Goal: Entertainment & Leisure: Consume media (video, audio)

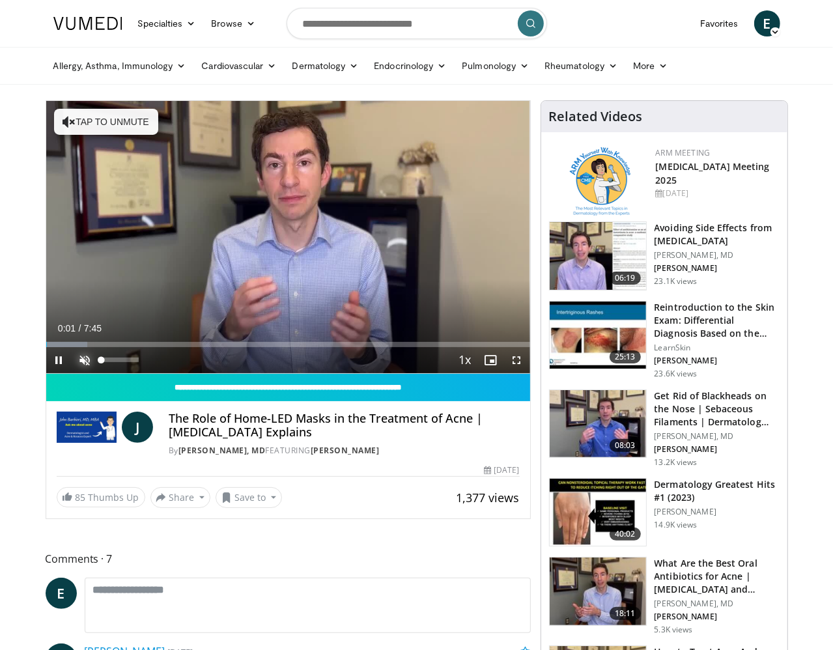
click at [72, 373] on span "Video Player" at bounding box center [85, 360] width 26 height 26
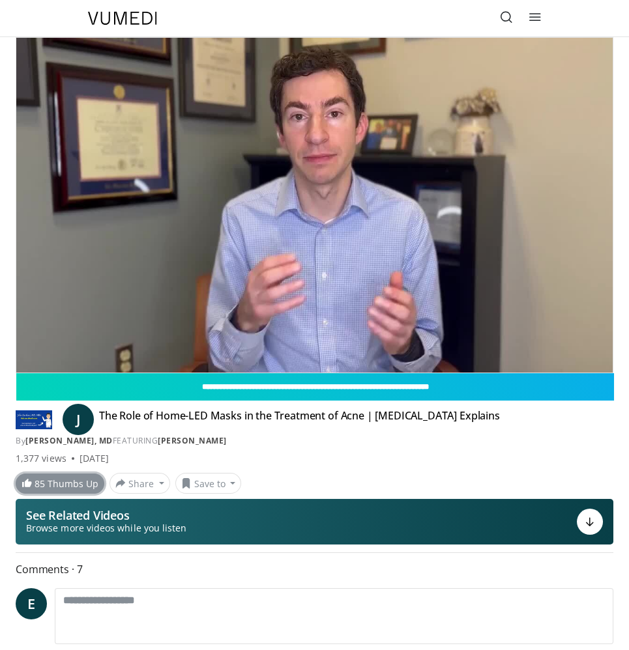
click at [81, 488] on link "85 Thumbs Up" at bounding box center [60, 484] width 89 height 20
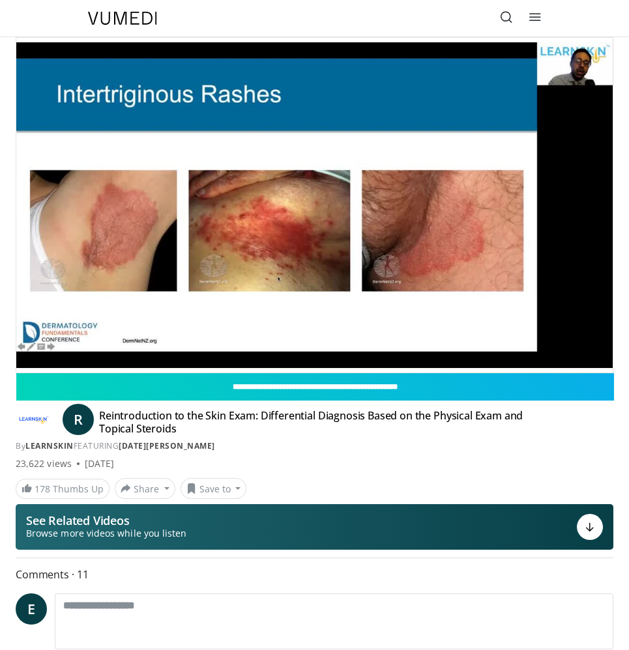
click at [564, 448] on div "By LearnSkin FEATURING Raja Sivamani" at bounding box center [315, 447] width 598 height 12
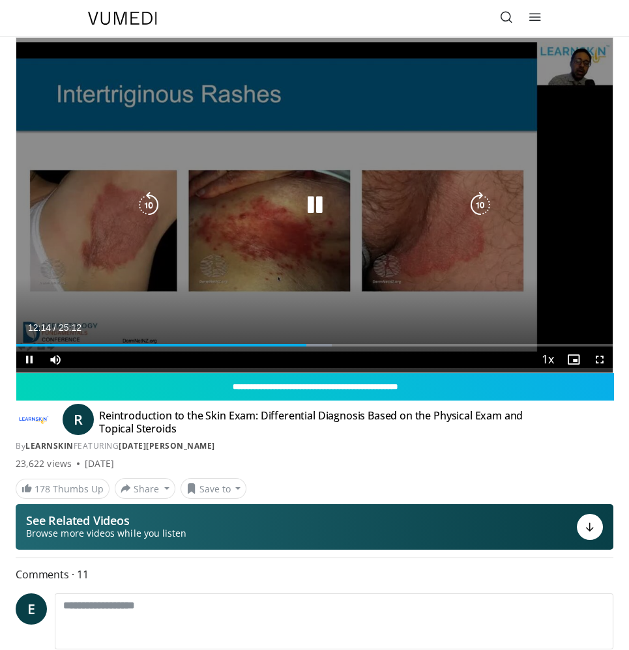
click at [425, 102] on div "10 seconds Tap to unmute" at bounding box center [314, 205] width 596 height 335
click at [306, 205] on icon "Video Player" at bounding box center [315, 205] width 26 height 26
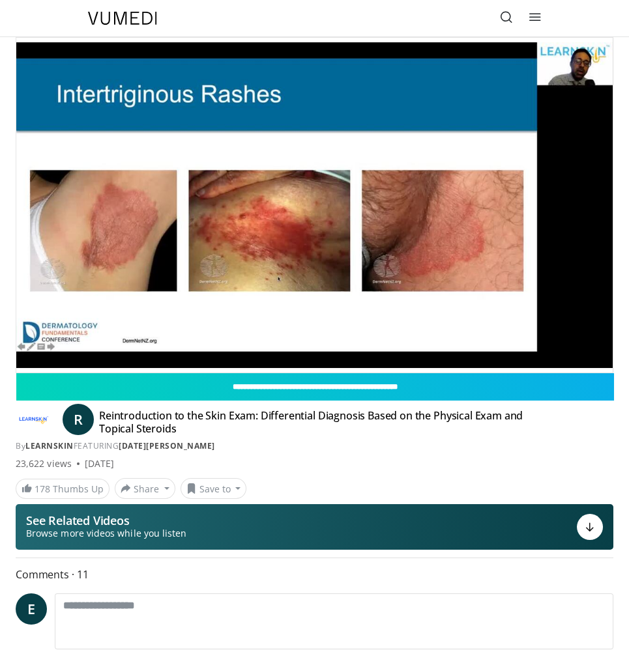
click at [486, 450] on div "By LearnSkin FEATURING Raja Sivamani" at bounding box center [315, 447] width 598 height 12
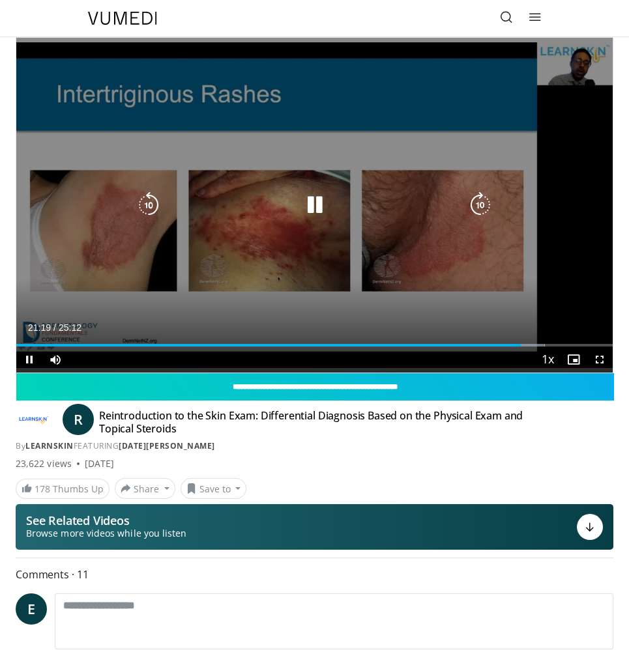
click at [239, 311] on div "10 seconds Tap to unmute" at bounding box center [314, 205] width 596 height 335
